Goal: Information Seeking & Learning: Learn about a topic

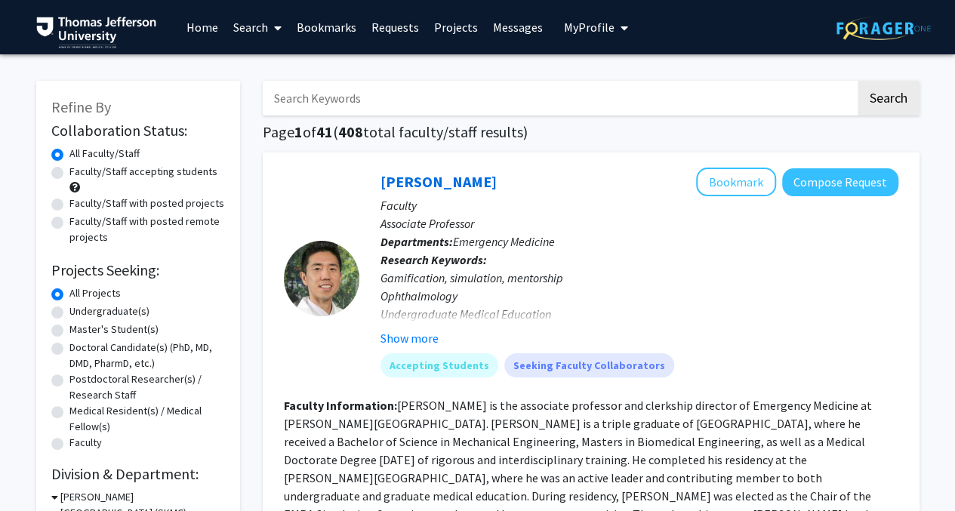
click at [470, 32] on link "Projects" at bounding box center [455, 27] width 59 height 53
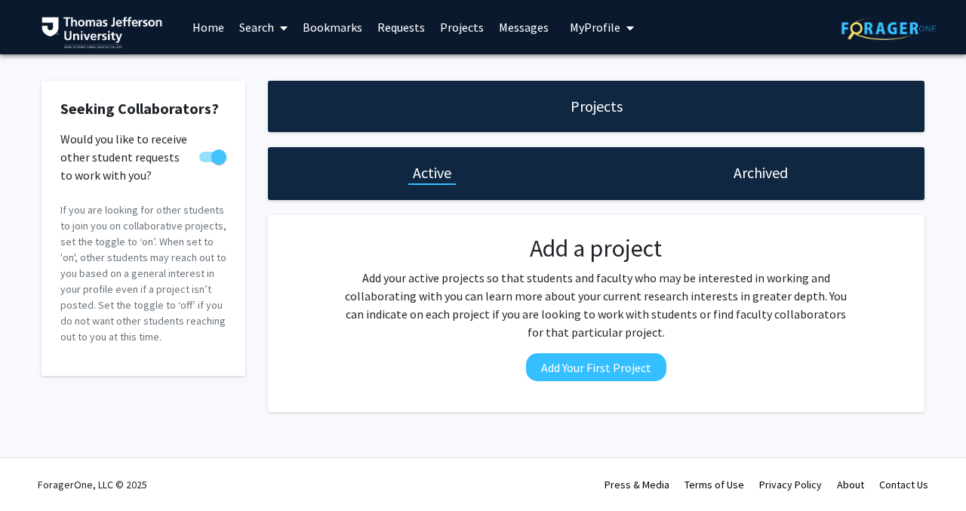
click at [514, 31] on link "Messages" at bounding box center [523, 27] width 65 height 53
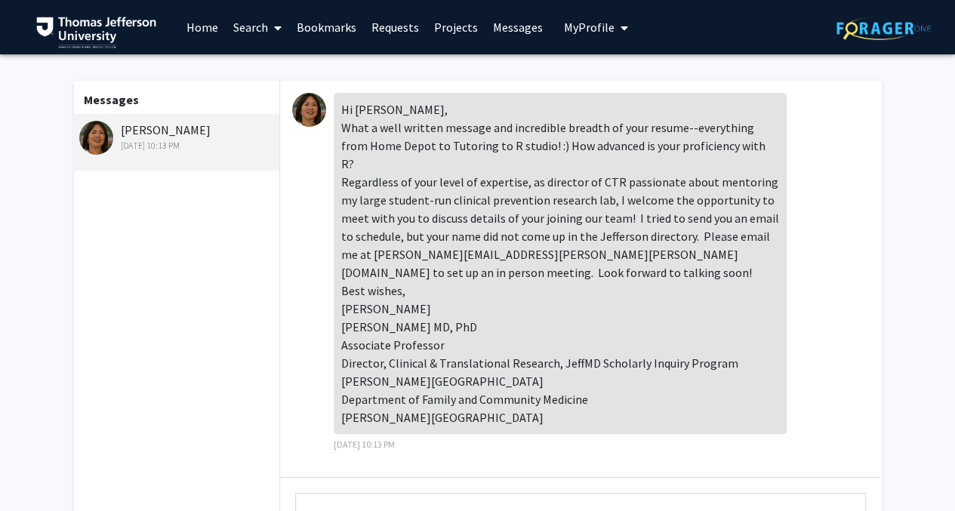
click at [109, 128] on img at bounding box center [96, 138] width 34 height 34
click at [203, 22] on link "Home" at bounding box center [202, 27] width 47 height 53
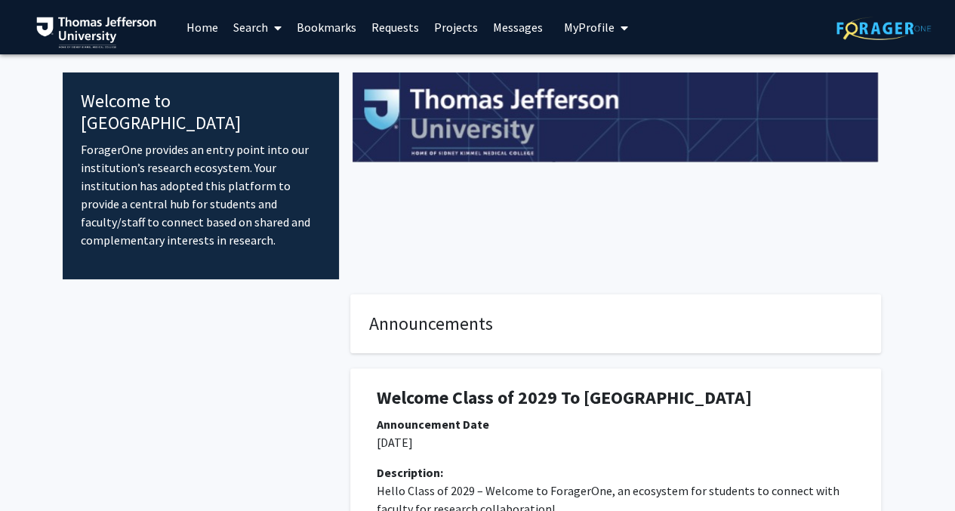
click at [245, 25] on link "Search" at bounding box center [257, 27] width 63 height 53
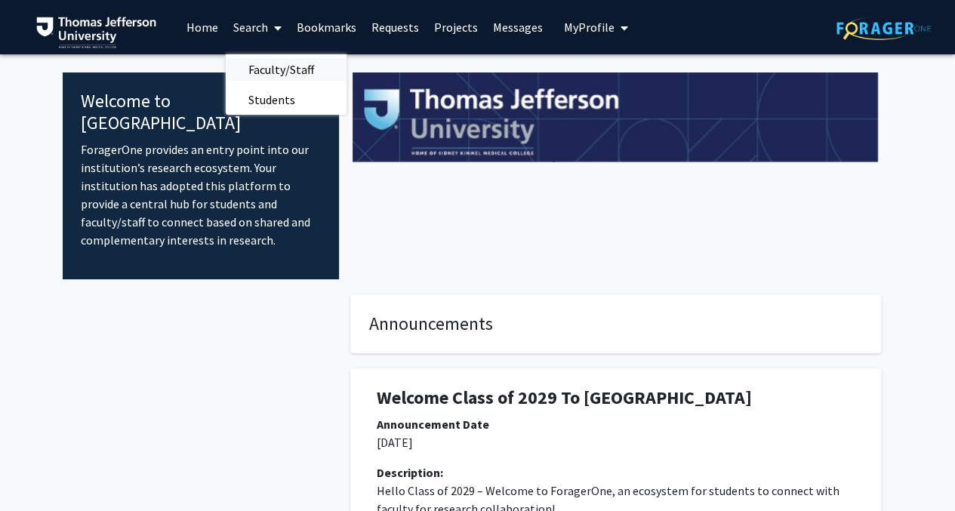
click at [261, 69] on span "Faculty/Staff" at bounding box center [281, 69] width 111 height 30
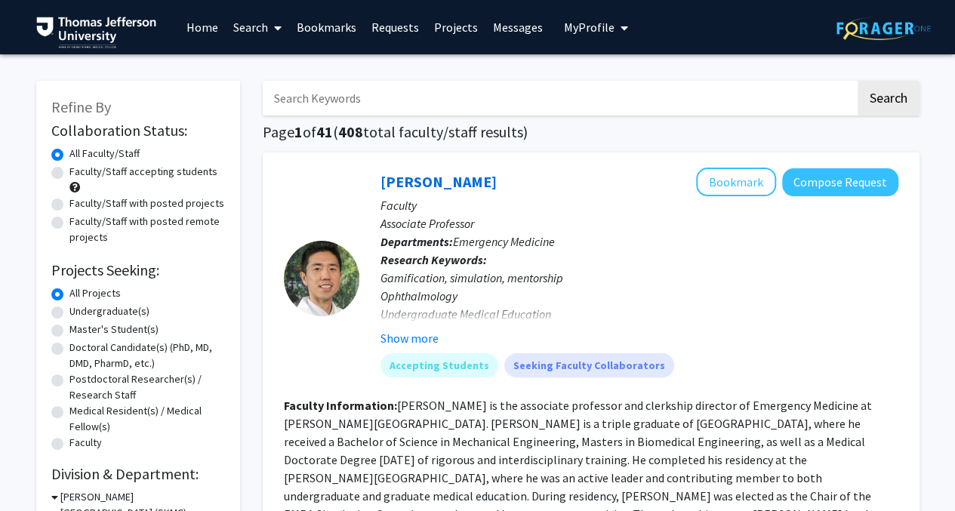
click at [293, 108] on input "Search Keywords" at bounding box center [559, 98] width 592 height 35
type input "[PERSON_NAME]"
click at [866, 102] on button "Search" at bounding box center [888, 98] width 62 height 35
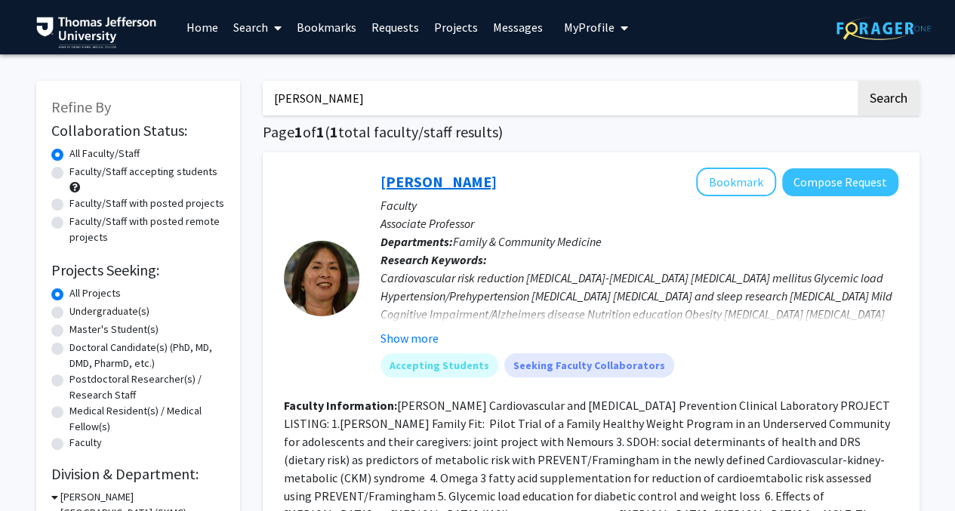
click at [423, 190] on link "[PERSON_NAME]" at bounding box center [438, 181] width 116 height 19
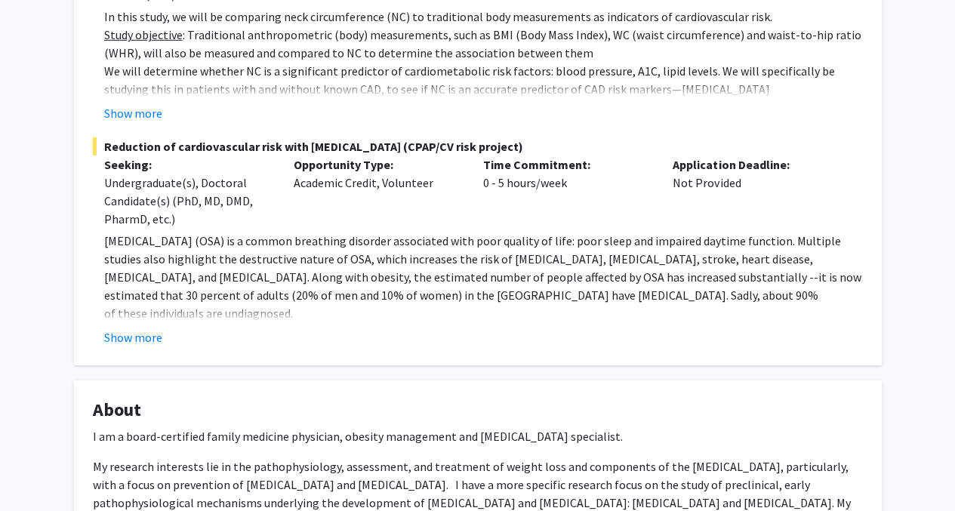
scroll to position [2319, 0]
click at [137, 328] on button "Show more" at bounding box center [133, 337] width 58 height 18
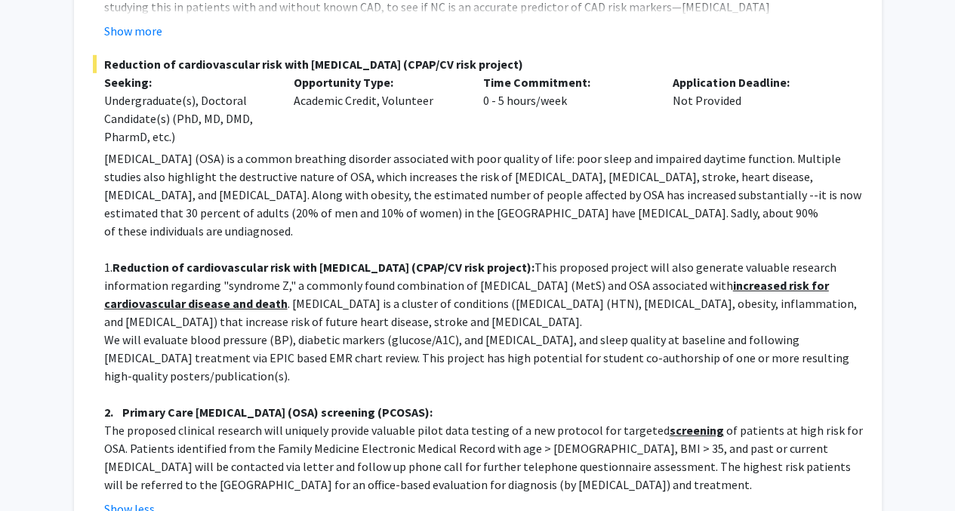
scroll to position [2400, 0]
click at [498, 177] on p "[MEDICAL_DATA] (OSA) is a common breathing disorder associated with poor qualit…" at bounding box center [483, 195] width 758 height 91
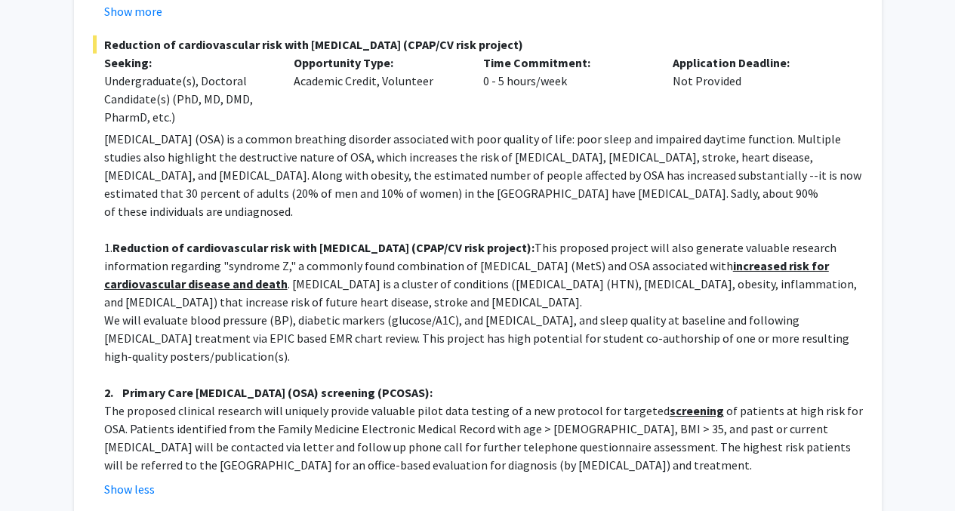
scroll to position [2421, 0]
drag, startPoint x: 394, startPoint y: 168, endPoint x: 417, endPoint y: 175, distance: 23.6
click at [417, 175] on p "[MEDICAL_DATA] (OSA) is a common breathing disorder associated with poor qualit…" at bounding box center [483, 174] width 758 height 91
drag, startPoint x: 417, startPoint y: 175, endPoint x: 272, endPoint y: 186, distance: 145.3
click at [272, 186] on p "[MEDICAL_DATA] (OSA) is a common breathing disorder associated with poor qualit…" at bounding box center [483, 174] width 758 height 91
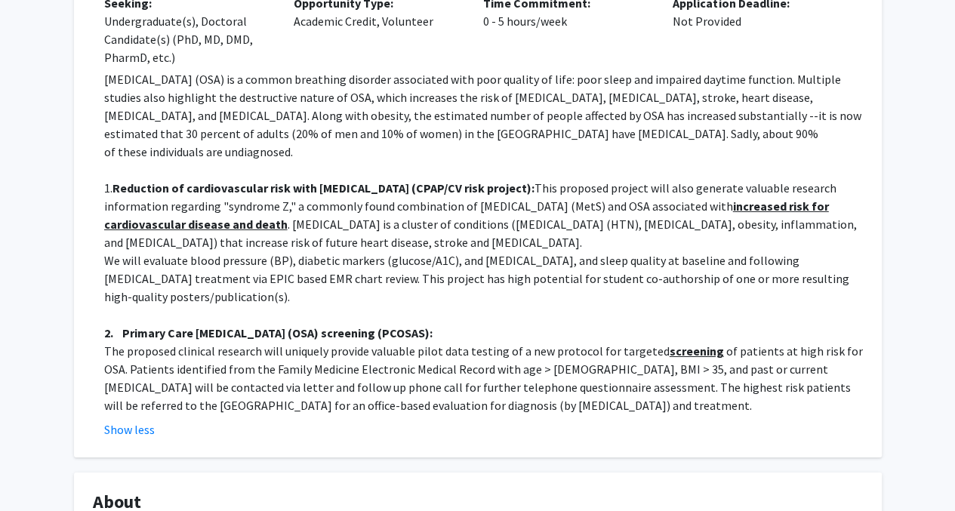
scroll to position [2480, 0]
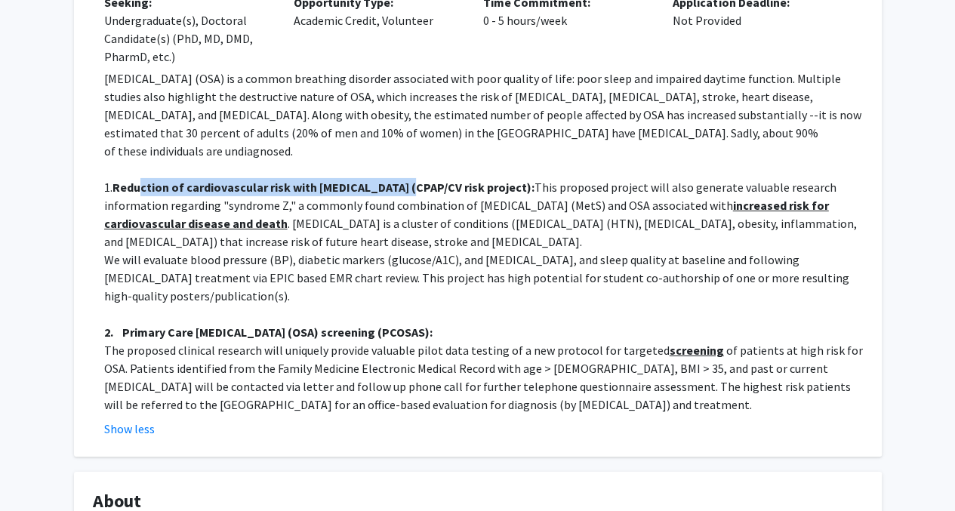
drag, startPoint x: 143, startPoint y: 171, endPoint x: 404, endPoint y: 173, distance: 261.1
click at [404, 180] on strong "Reduction of cardiovascular risk with [MEDICAL_DATA] (CPAP/CV risk project):" at bounding box center [323, 187] width 422 height 15
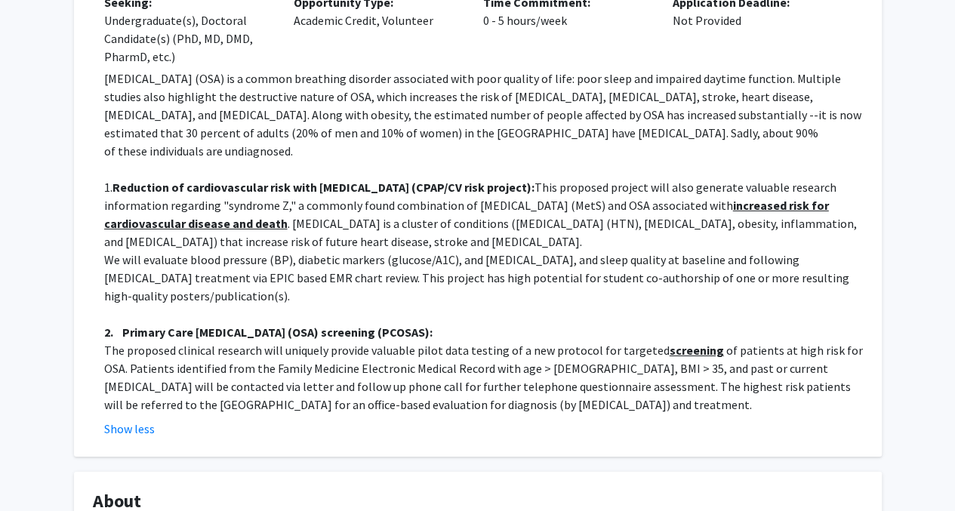
drag, startPoint x: 404, startPoint y: 173, endPoint x: 407, endPoint y: 188, distance: 15.6
click at [407, 188] on p "1. Reduction of cardiovascular risk with [MEDICAL_DATA] (CPAP/CV risk project):…" at bounding box center [483, 214] width 758 height 72
drag, startPoint x: 155, startPoint y: 187, endPoint x: 217, endPoint y: 189, distance: 61.9
click at [217, 189] on p "1. Reduction of cardiovascular risk with [MEDICAL_DATA] (CPAP/CV risk project):…" at bounding box center [483, 214] width 758 height 72
copy p ""syndrome Z"
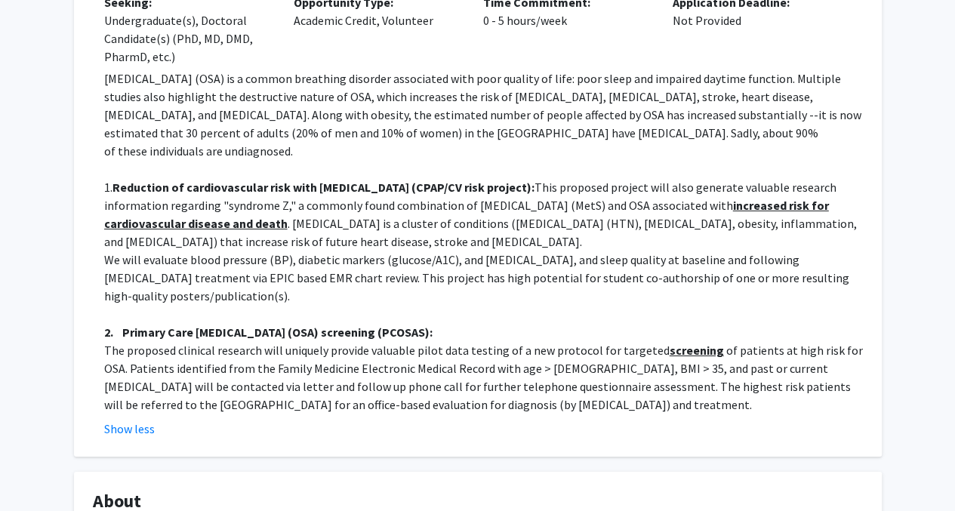
click at [433, 201] on p "1. Reduction of cardiovascular risk with [MEDICAL_DATA] (CPAP/CV risk project):…" at bounding box center [483, 214] width 758 height 72
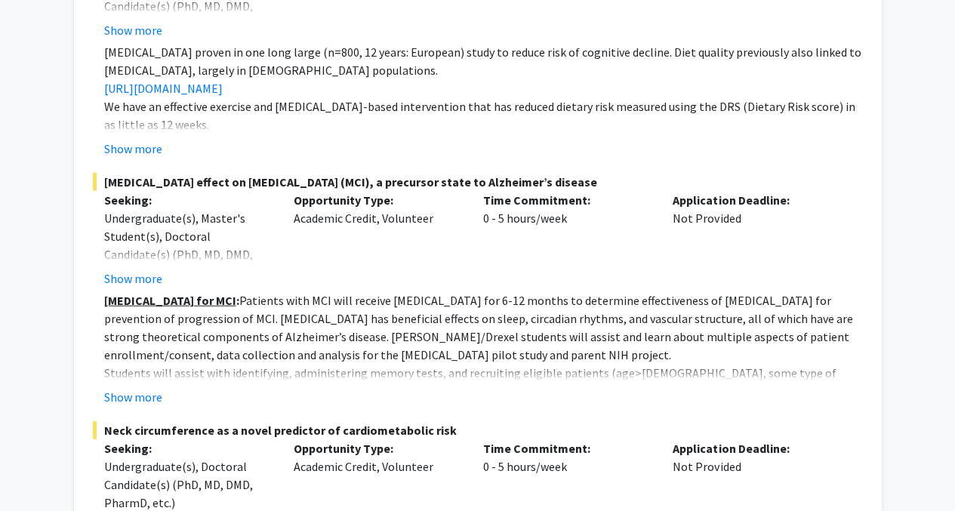
scroll to position [1810, 0]
drag, startPoint x: 424, startPoint y: 248, endPoint x: 134, endPoint y: 387, distance: 321.3
click at [134, 387] on fg-read-more "[MEDICAL_DATA] for MCI : Patients with MCI will receive [MEDICAL_DATA] for 6-12…" at bounding box center [478, 349] width 770 height 115
click at [134, 398] on button "Show more" at bounding box center [133, 398] width 58 height 18
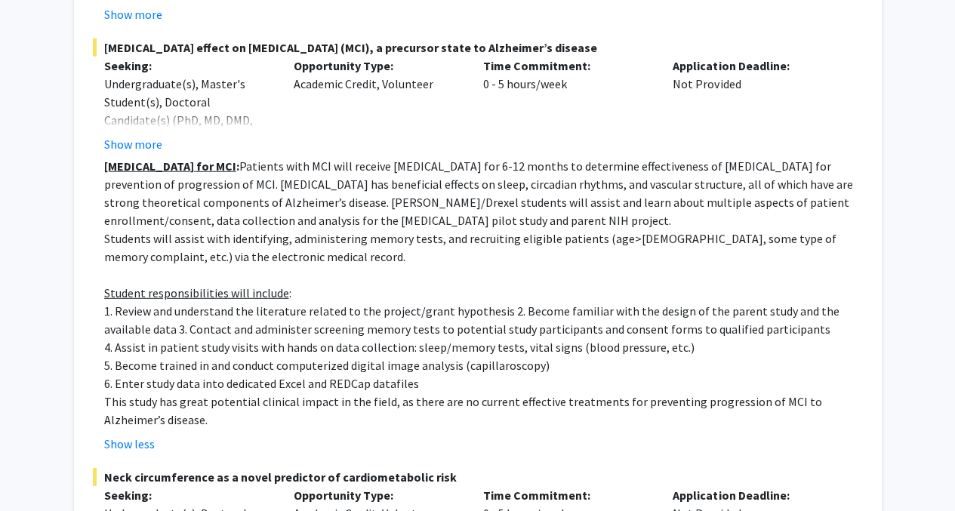
scroll to position [1696, 0]
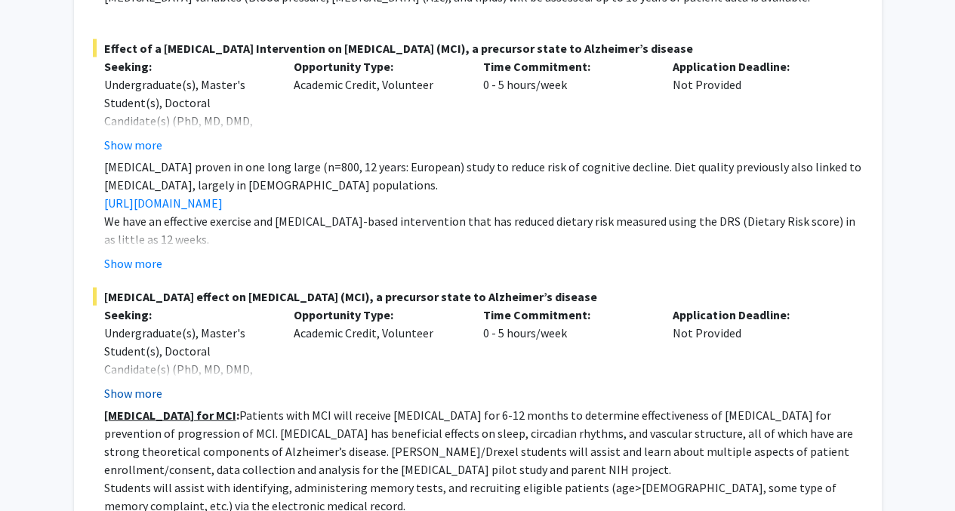
click at [123, 392] on button "Show more" at bounding box center [133, 393] width 58 height 18
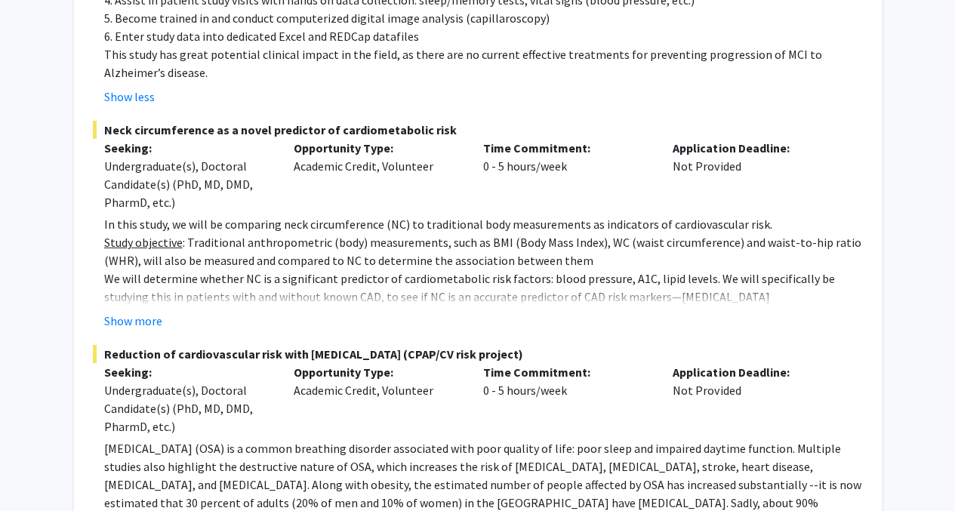
scroll to position [2327, 0]
click at [130, 318] on button "Show more" at bounding box center [133, 321] width 58 height 18
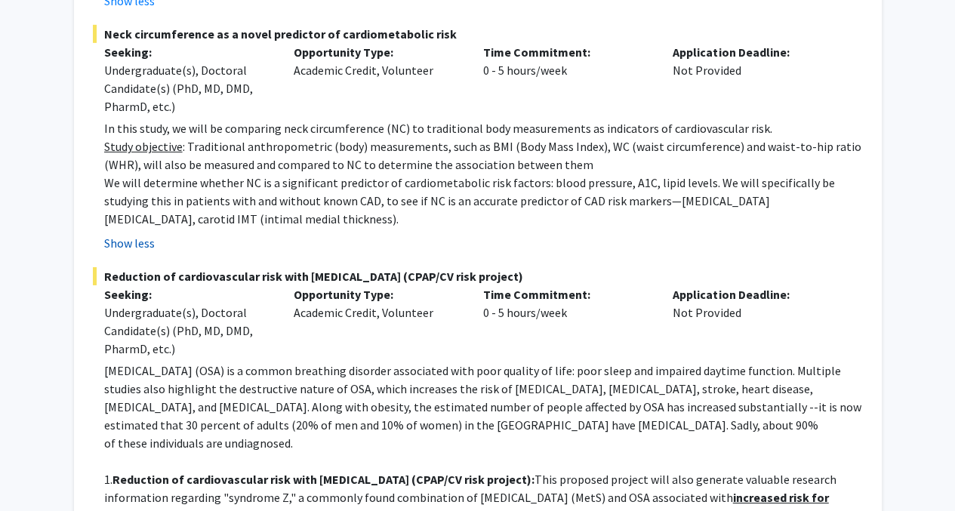
scroll to position [2408, 0]
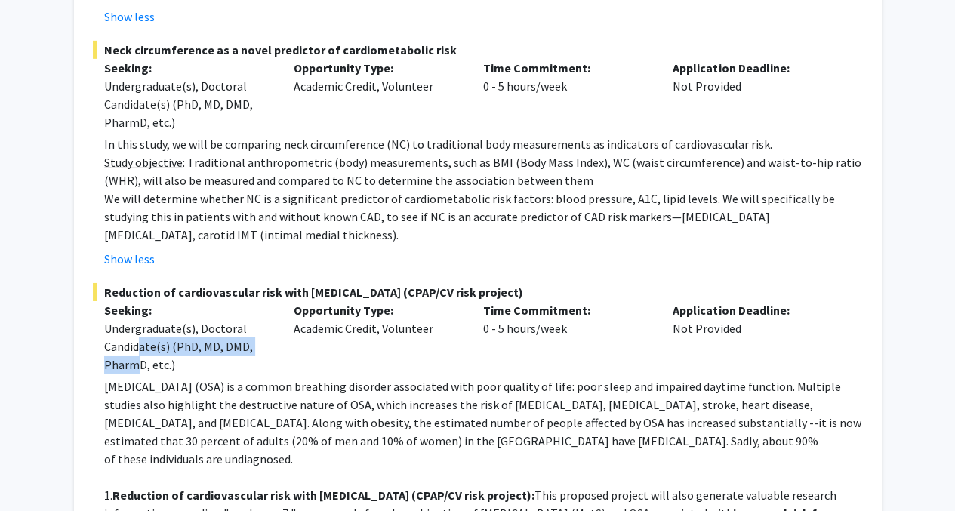
drag, startPoint x: 130, startPoint y: 318, endPoint x: 140, endPoint y: 374, distance: 57.6
click at [140, 374] on div "Undergraduate(s), Doctoral Candidate(s) (PhD, MD, DMD, PharmD, etc.)" at bounding box center [187, 346] width 167 height 54
drag, startPoint x: 140, startPoint y: 374, endPoint x: 249, endPoint y: 444, distance: 129.4
click at [249, 444] on p "[MEDICAL_DATA] (OSA) is a common breathing disorder associated with poor qualit…" at bounding box center [483, 422] width 758 height 91
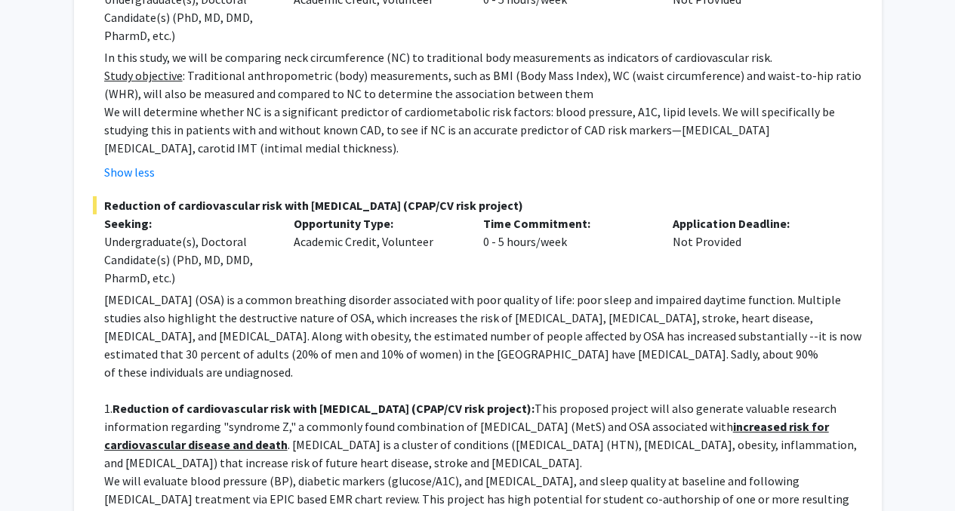
scroll to position [2498, 0]
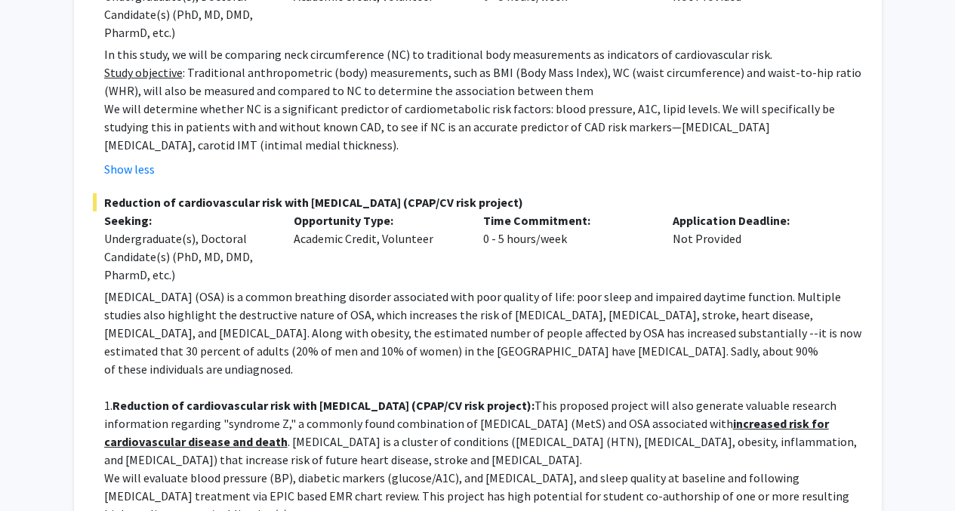
click at [577, 149] on p "We will determine whether NC is a significant predictor of cardiometabolic risk…" at bounding box center [483, 127] width 758 height 54
drag, startPoint x: 577, startPoint y: 149, endPoint x: 489, endPoint y: 141, distance: 87.9
click at [489, 141] on p "We will determine whether NC is a significant predictor of cardiometabolic risk…" at bounding box center [483, 127] width 758 height 54
drag, startPoint x: 742, startPoint y: 146, endPoint x: 801, endPoint y: 141, distance: 59.8
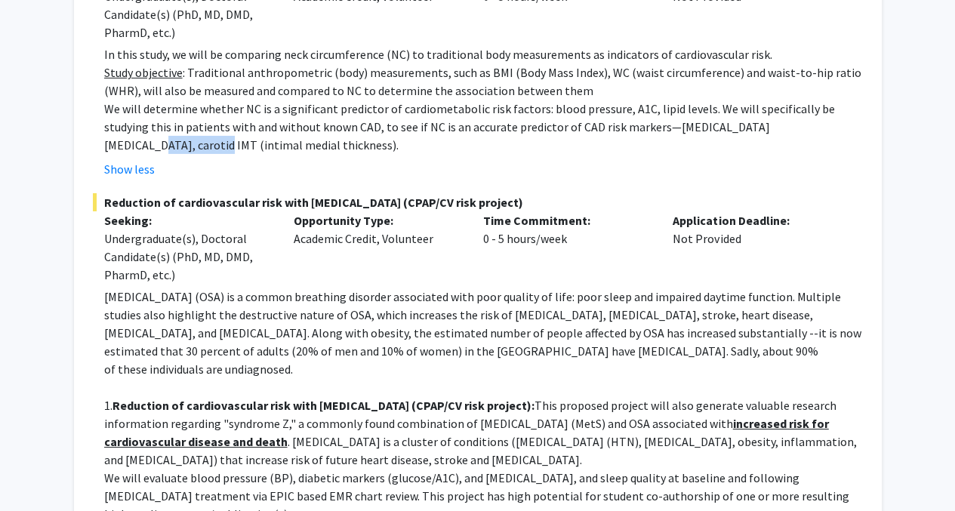
click at [801, 141] on p "We will determine whether NC is a significant predictor of cardiometabolic risk…" at bounding box center [483, 127] width 758 height 54
copy p "carotid IMT"
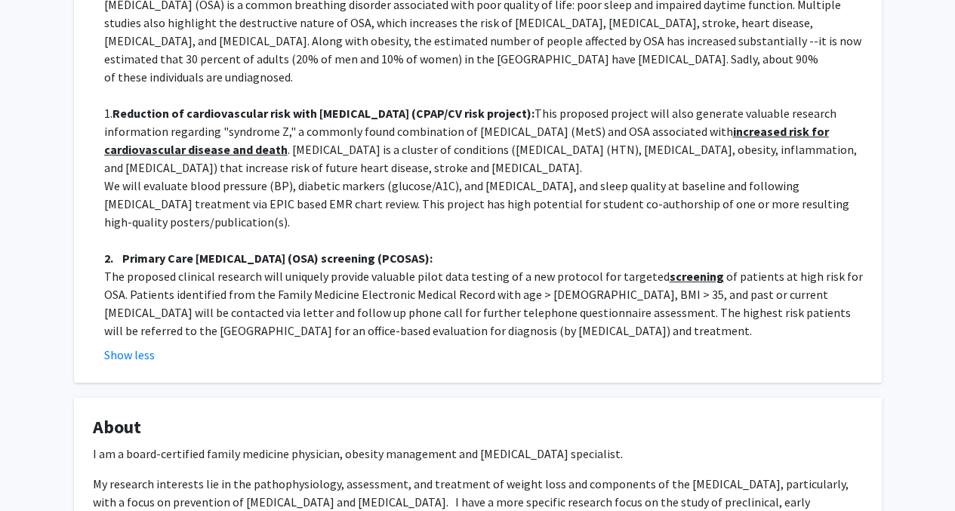
scroll to position [2791, 0]
